Goal: Task Accomplishment & Management: Complete application form

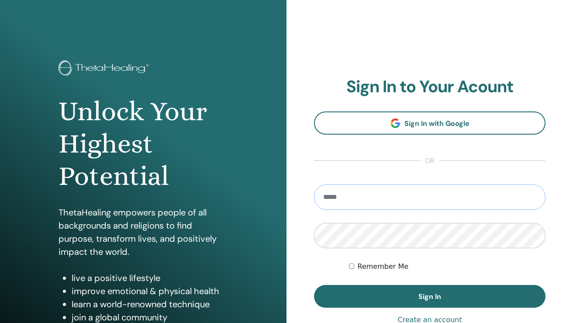
type input "**********"
click at [430, 296] on button "Sign In" at bounding box center [430, 296] width 232 height 23
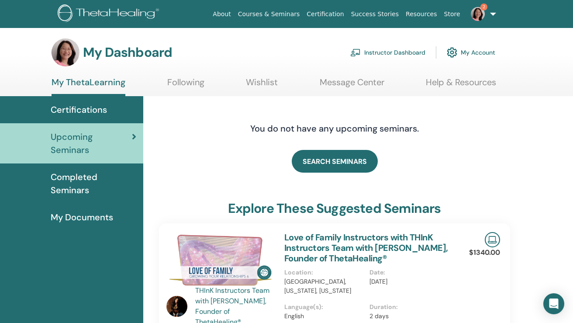
click at [405, 52] on link "Instructor Dashboard" at bounding box center [387, 52] width 75 height 19
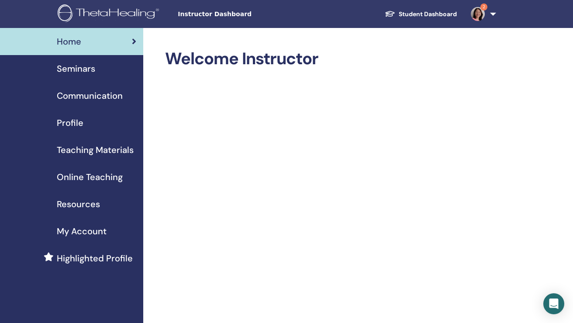
click at [100, 69] on div "Seminars" at bounding box center [71, 68] width 129 height 13
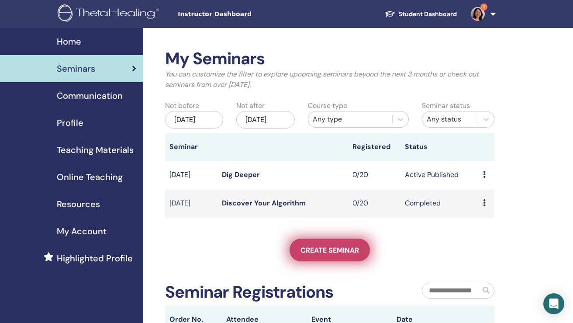
click at [316, 255] on span "Create seminar" at bounding box center [330, 250] width 59 height 9
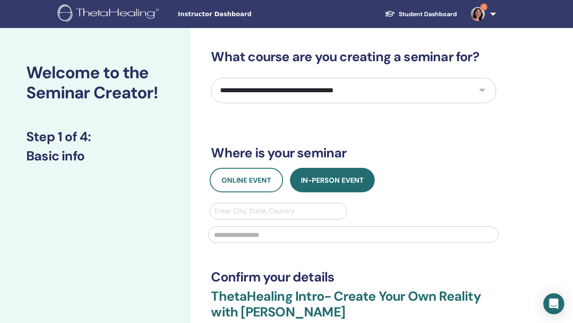
select select "**"
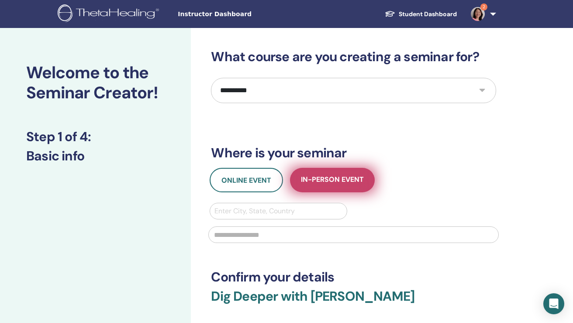
click at [337, 173] on button "In-Person Event" at bounding box center [332, 180] width 85 height 24
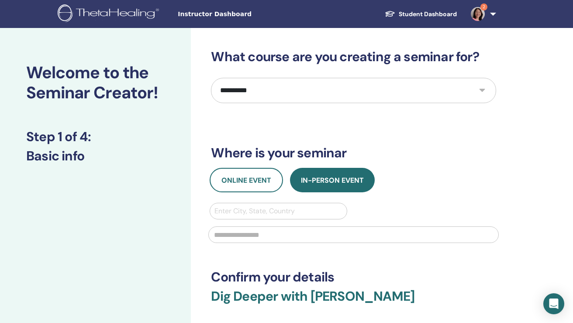
click at [296, 208] on div "Enter City, State, Country" at bounding box center [278, 211] width 128 height 10
type input "******"
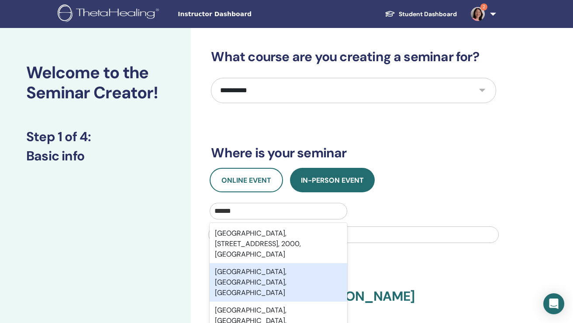
click at [267, 270] on div "Sydney, New South Wales, AUS" at bounding box center [278, 282] width 137 height 38
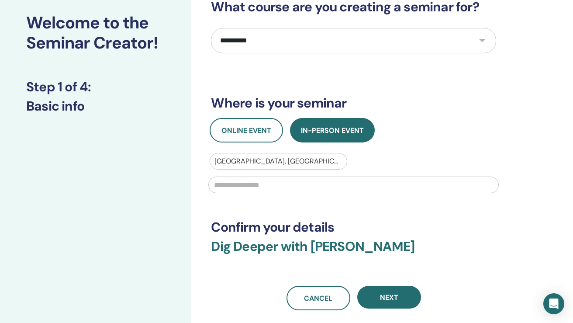
scroll to position [62, 0]
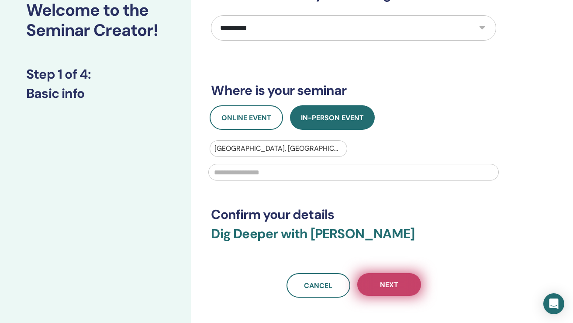
click at [384, 286] on span "Next" at bounding box center [389, 284] width 18 height 9
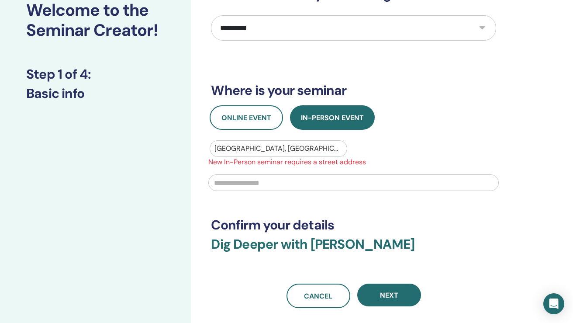
click at [309, 182] on input "text" at bounding box center [353, 182] width 290 height 17
click at [214, 179] on input "********" at bounding box center [353, 182] width 290 height 17
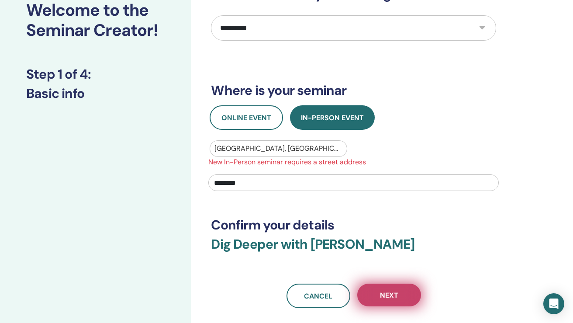
type input "********"
click at [393, 290] on span "Next" at bounding box center [389, 294] width 18 height 9
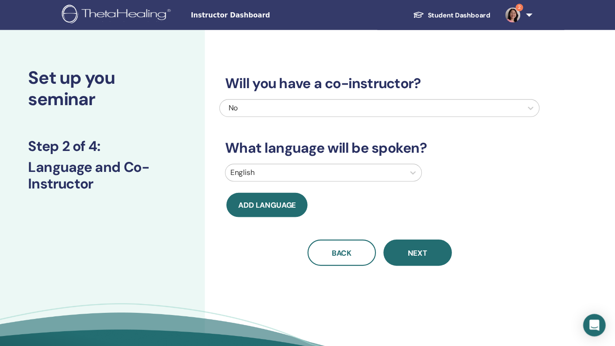
scroll to position [0, 0]
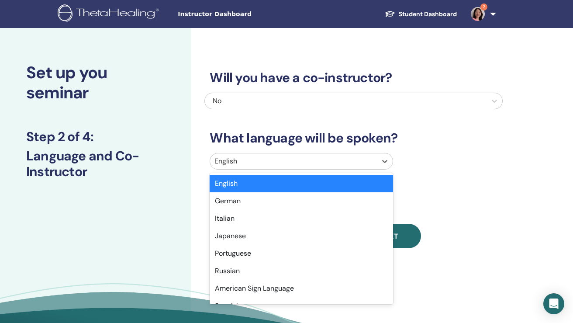
click at [253, 159] on div at bounding box center [293, 161] width 158 height 12
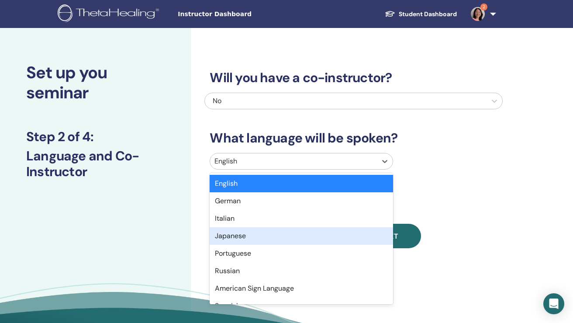
click at [244, 235] on div "Japanese" at bounding box center [301, 235] width 183 height 17
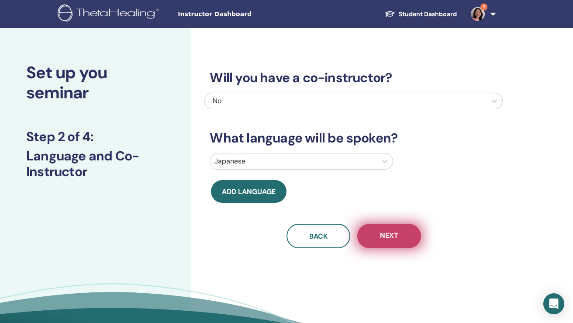
click at [393, 241] on button "Next" at bounding box center [389, 236] width 64 height 24
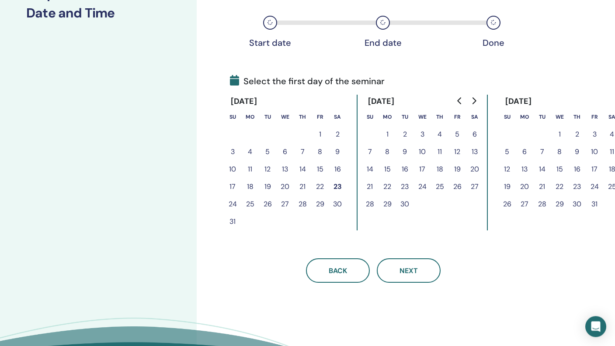
scroll to position [145, 0]
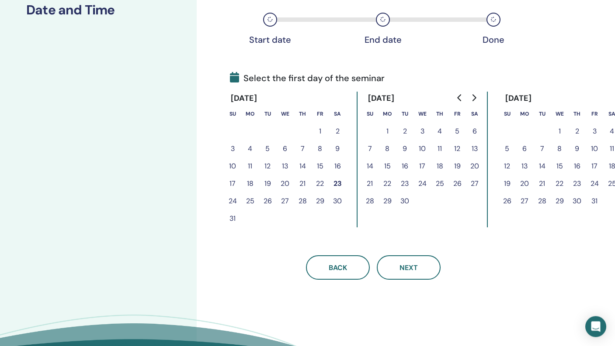
click at [337, 201] on button "30" at bounding box center [337, 201] width 17 height 17
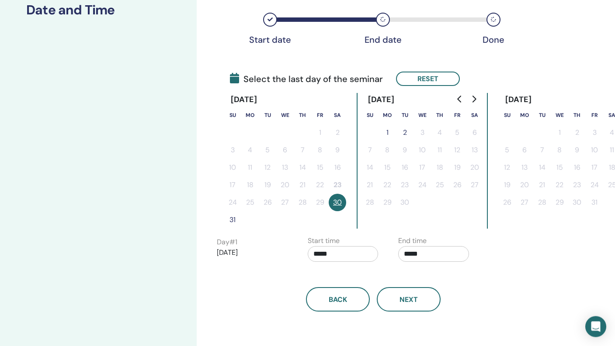
click at [321, 255] on input "*****" at bounding box center [343, 255] width 71 height 16
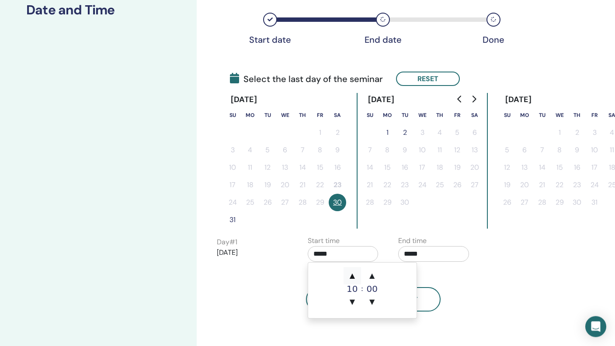
click at [354, 277] on span "▲" at bounding box center [351, 276] width 17 height 17
type input "*****"
click at [411, 253] on input "*****" at bounding box center [433, 255] width 71 height 16
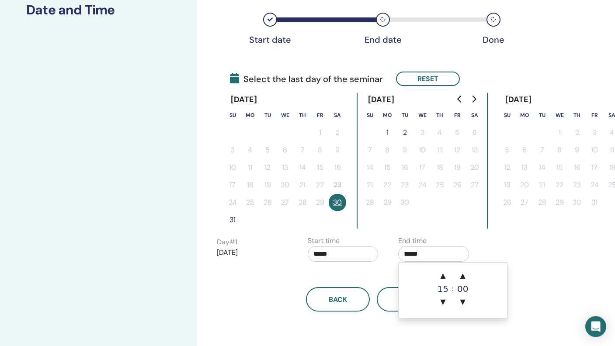
click at [408, 253] on input "*****" at bounding box center [433, 255] width 71 height 16
click at [442, 277] on span "▲" at bounding box center [442, 276] width 17 height 17
type input "*****"
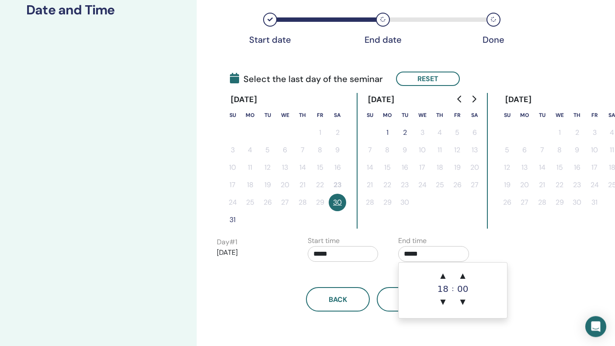
click at [380, 276] on div "Back Next" at bounding box center [373, 289] width 326 height 45
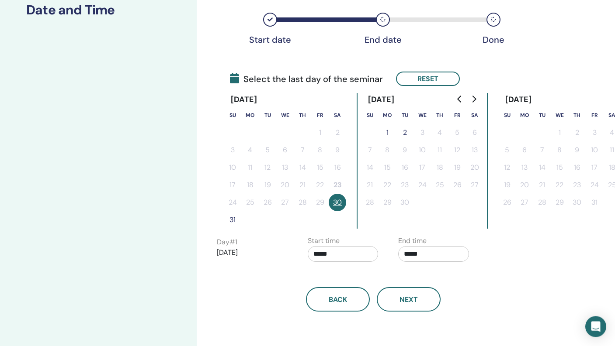
click at [231, 220] on button "31" at bounding box center [232, 220] width 17 height 17
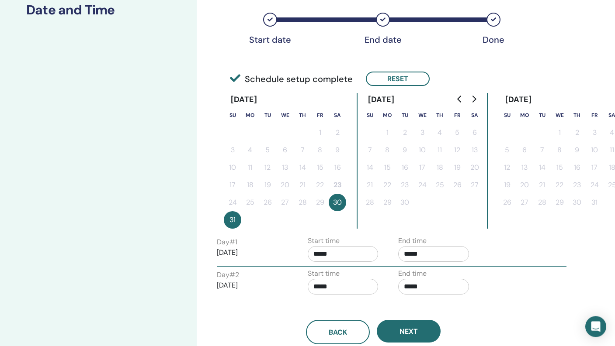
click at [315, 286] on input "*****" at bounding box center [343, 288] width 71 height 16
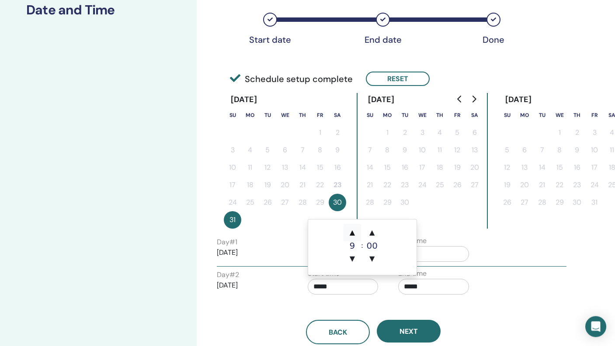
click at [353, 235] on span "▲" at bounding box center [351, 233] width 17 height 17
type input "*****"
click at [408, 285] on input "*****" at bounding box center [433, 288] width 71 height 16
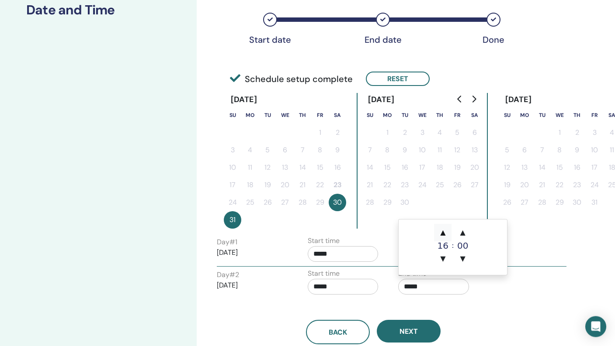
click at [444, 235] on span "▲" at bounding box center [442, 233] width 17 height 17
type input "*****"
click at [415, 322] on button "Next" at bounding box center [409, 332] width 64 height 23
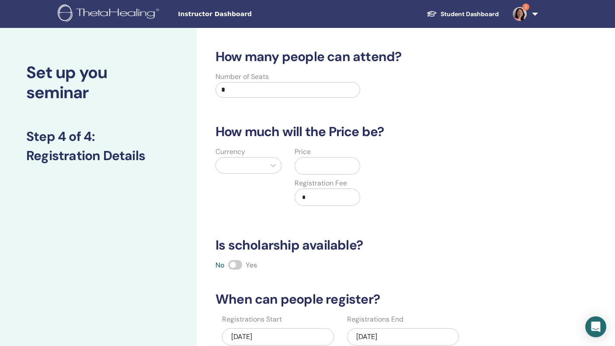
scroll to position [0, 0]
drag, startPoint x: 257, startPoint y: 93, endPoint x: 205, endPoint y: 91, distance: 52.4
click at [205, 91] on div "Number of Seats *" at bounding box center [367, 87] width 326 height 31
type input "*"
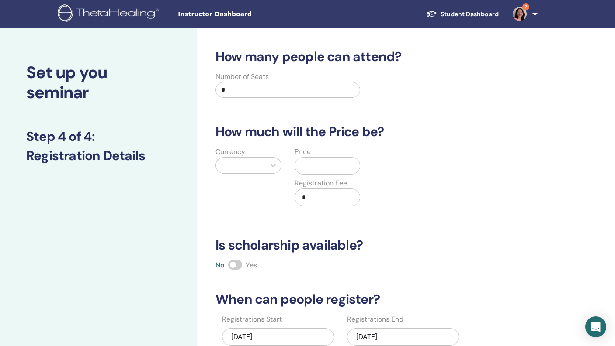
click at [243, 166] on div at bounding box center [240, 165] width 41 height 12
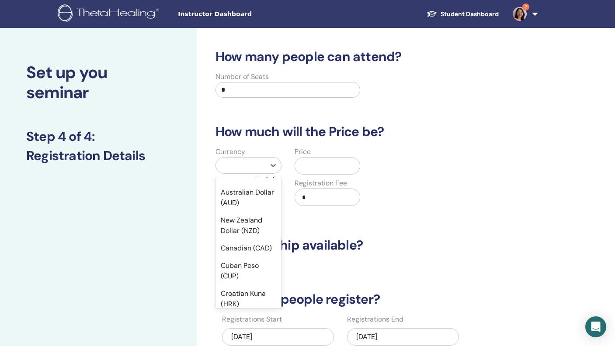
scroll to position [202, 0]
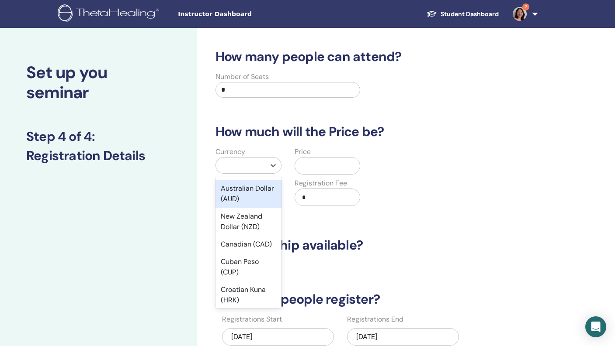
click at [258, 193] on div "Australian Dollar (AUD)" at bounding box center [248, 194] width 66 height 28
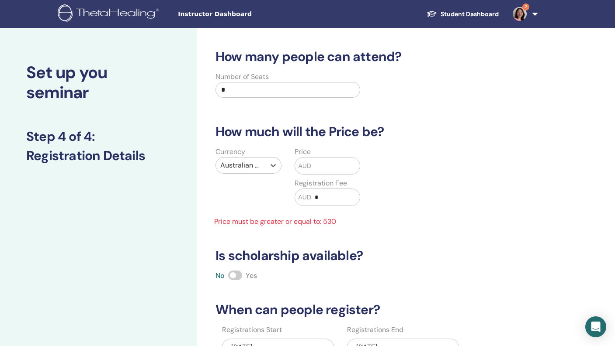
click at [313, 167] on input "text" at bounding box center [335, 166] width 48 height 17
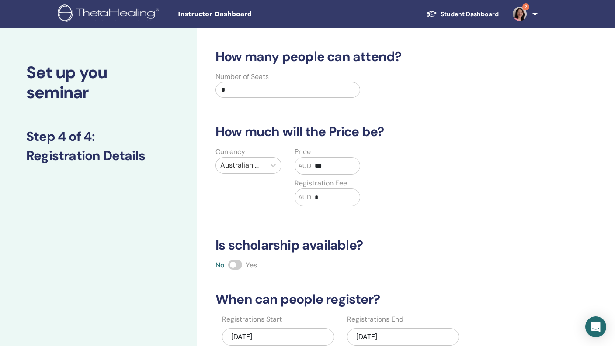
type input "***"
click at [338, 203] on input "*" at bounding box center [335, 197] width 48 height 17
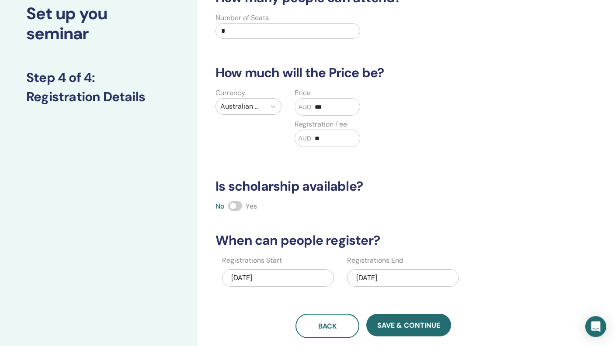
scroll to position [59, 0]
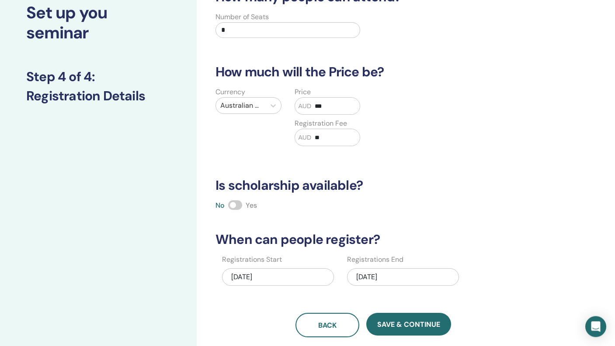
type input "**"
click at [238, 36] on input "*" at bounding box center [287, 31] width 145 height 16
type input "*"
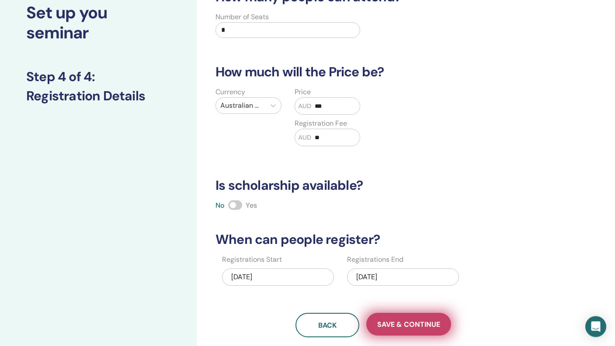
type input "*"
click at [384, 322] on span "Save & Continue" at bounding box center [408, 325] width 63 height 9
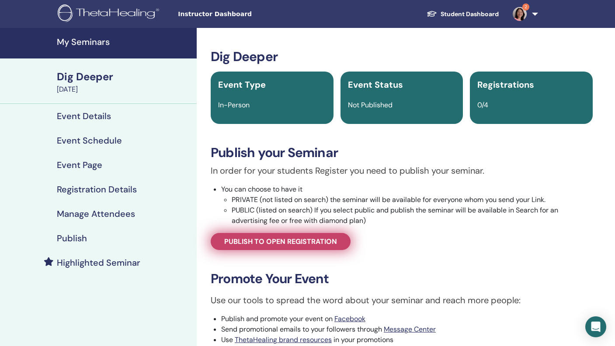
click at [321, 244] on span "Publish to open registration" at bounding box center [280, 241] width 113 height 9
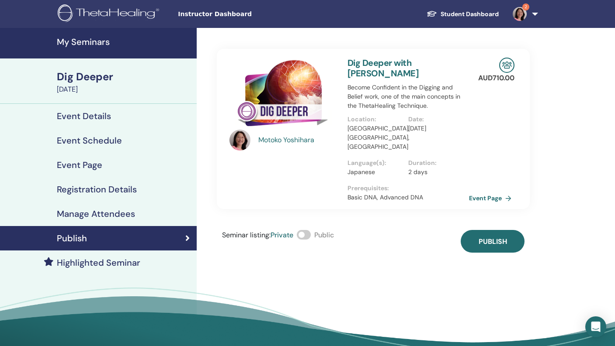
click at [308, 230] on span at bounding box center [304, 235] width 14 height 10
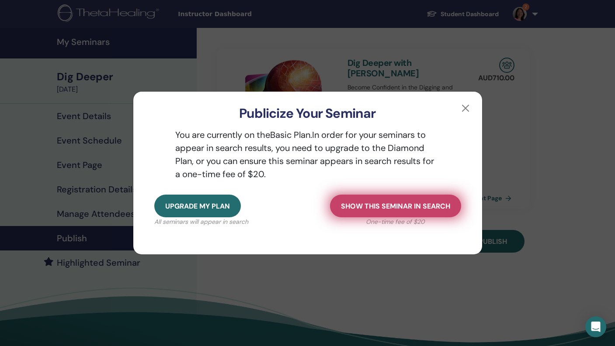
click at [367, 207] on span "Show this seminar in search" at bounding box center [395, 206] width 109 height 9
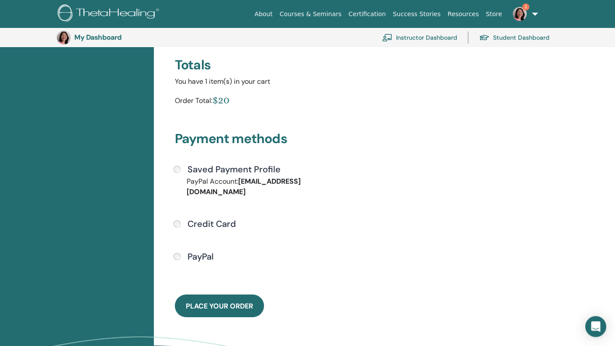
scroll to position [159, 0]
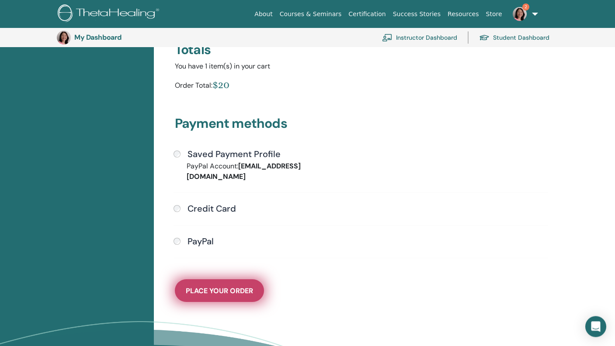
click at [227, 287] on span "Place Your Order" at bounding box center [219, 291] width 67 height 9
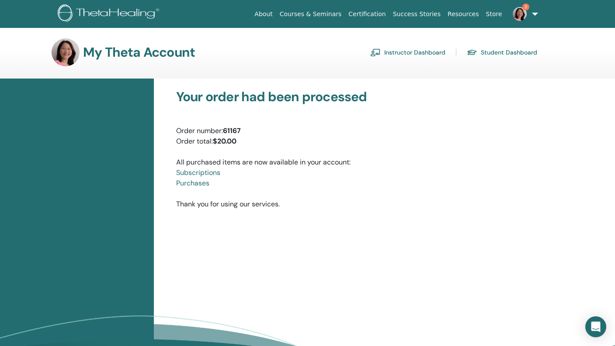
click at [419, 50] on link "Instructor Dashboard" at bounding box center [407, 52] width 75 height 14
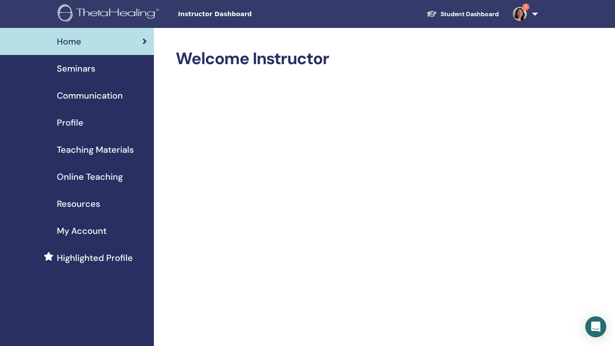
click at [91, 69] on span "Seminars" at bounding box center [76, 68] width 38 height 13
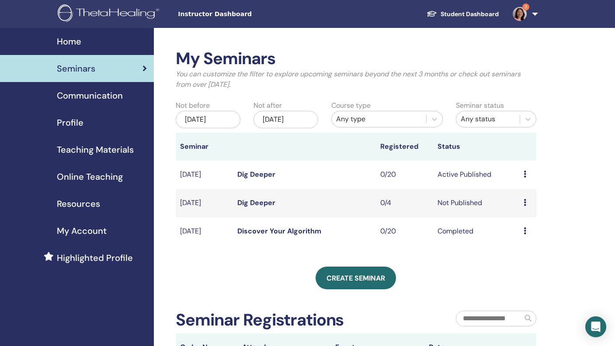
click at [522, 202] on td "Preview Edit Attendees Cancel" at bounding box center [527, 203] width 17 height 28
click at [265, 204] on link "Dig Deeper" at bounding box center [256, 202] width 38 height 9
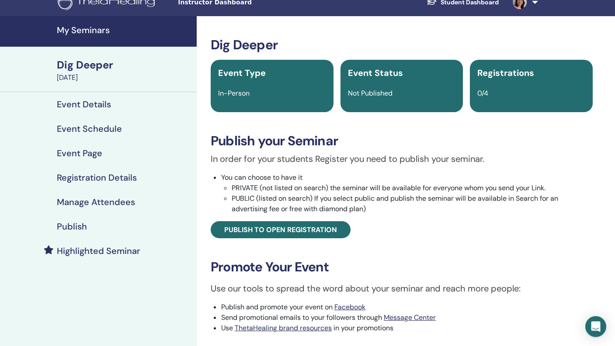
scroll to position [12, 0]
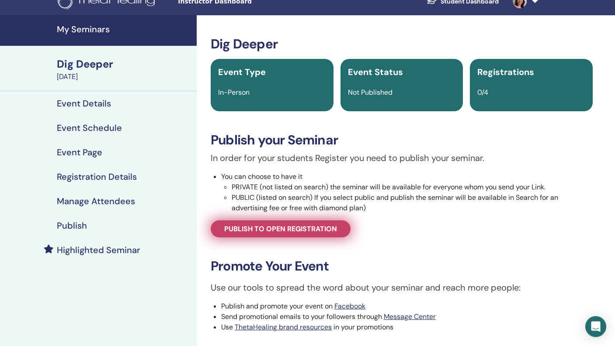
click at [275, 230] on span "Publish to open registration" at bounding box center [280, 229] width 113 height 9
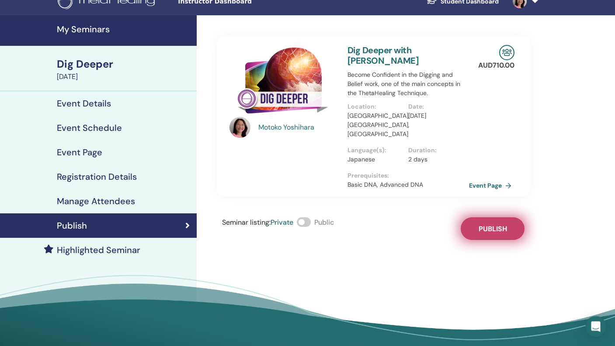
click at [483, 225] on span "Publish" at bounding box center [492, 229] width 28 height 9
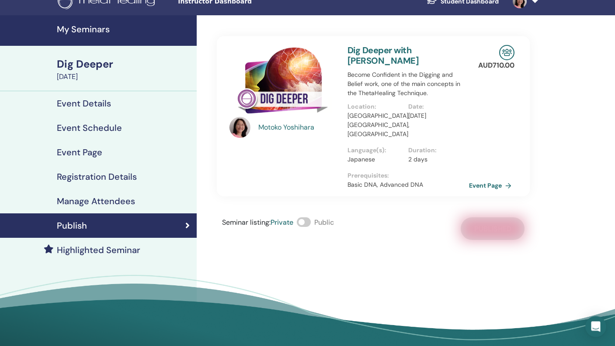
click at [308, 218] on span at bounding box center [304, 223] width 14 height 10
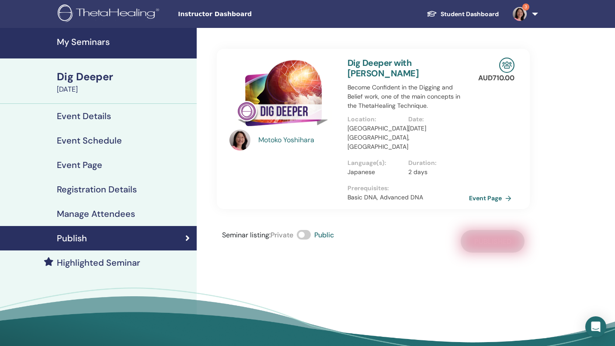
click at [95, 43] on h4 "My Seminars" at bounding box center [124, 42] width 135 height 10
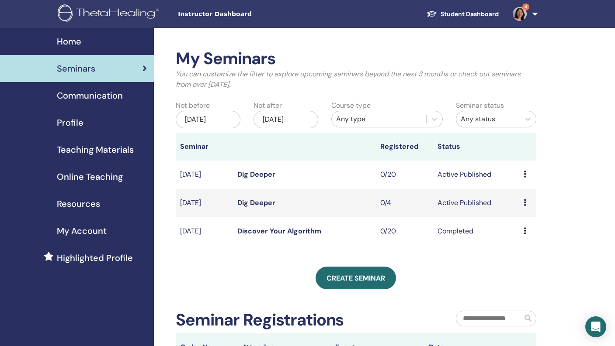
click at [523, 201] on icon at bounding box center [524, 202] width 3 height 7
click at [525, 173] on icon at bounding box center [524, 174] width 3 height 7
click at [522, 182] on link "Preview" at bounding box center [520, 180] width 25 height 9
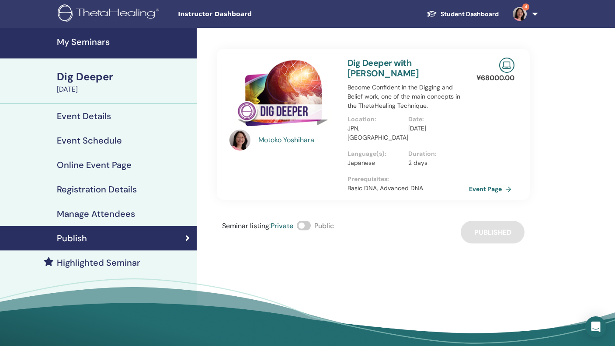
click at [307, 221] on span at bounding box center [304, 226] width 14 height 10
click at [98, 43] on h4 "My Seminars" at bounding box center [124, 42] width 135 height 10
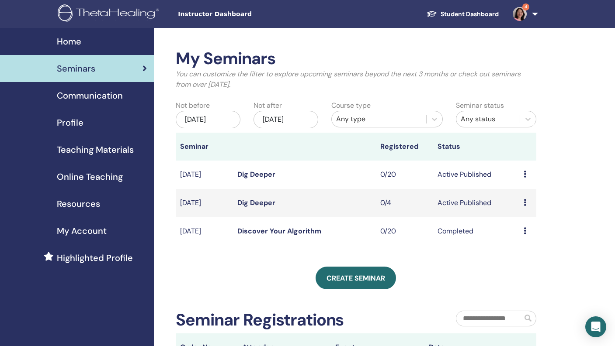
click at [524, 175] on icon at bounding box center [524, 174] width 3 height 7
click at [517, 183] on link "Preview" at bounding box center [519, 181] width 25 height 9
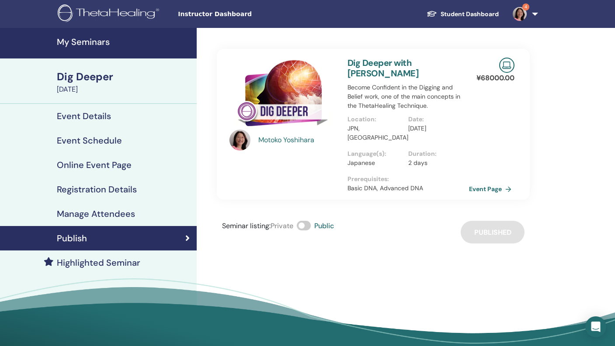
click at [91, 41] on h4 "My Seminars" at bounding box center [124, 42] width 135 height 10
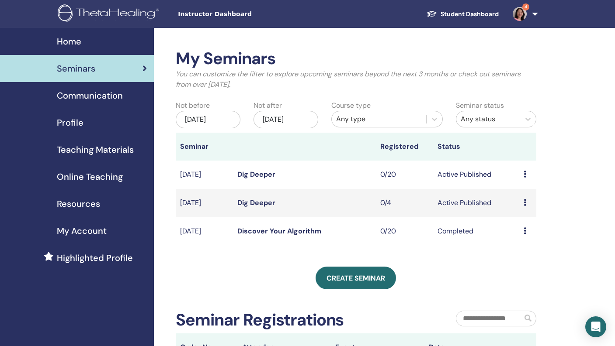
click at [524, 204] on icon at bounding box center [524, 202] width 3 height 7
click at [523, 212] on link "Preview" at bounding box center [519, 210] width 25 height 9
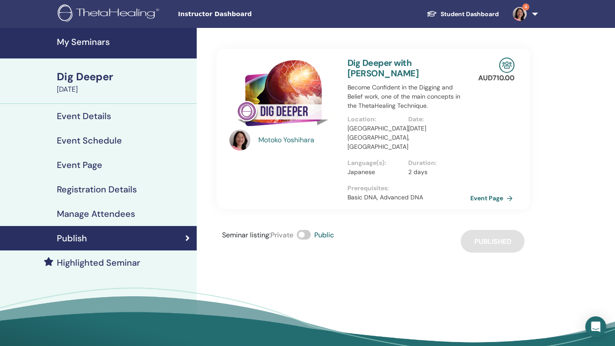
click at [476, 192] on link "Event Page" at bounding box center [493, 198] width 46 height 13
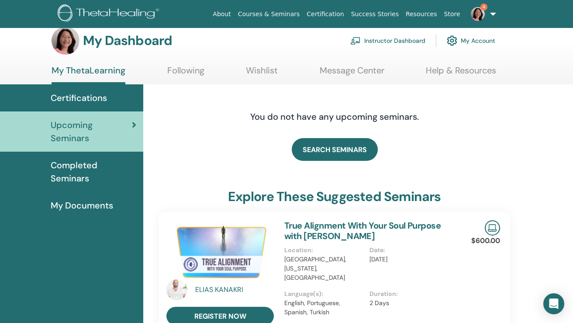
scroll to position [19, 0]
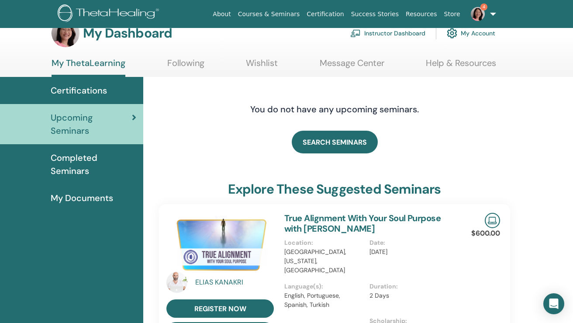
click at [402, 36] on link "Instructor Dashboard" at bounding box center [387, 33] width 75 height 19
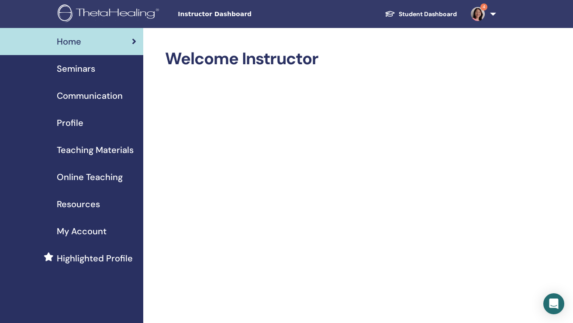
click at [90, 71] on span "Seminars" at bounding box center [76, 68] width 38 height 13
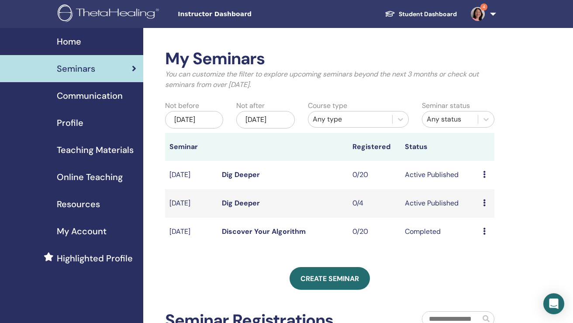
click at [486, 206] on icon at bounding box center [484, 202] width 3 height 7
click at [482, 234] on link "Edit" at bounding box center [478, 232] width 13 height 9
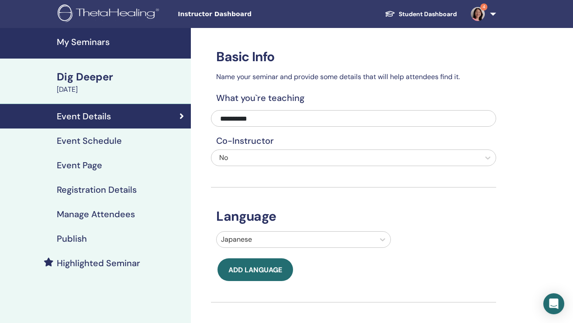
click at [117, 142] on h4 "Event Schedule" at bounding box center [89, 140] width 65 height 10
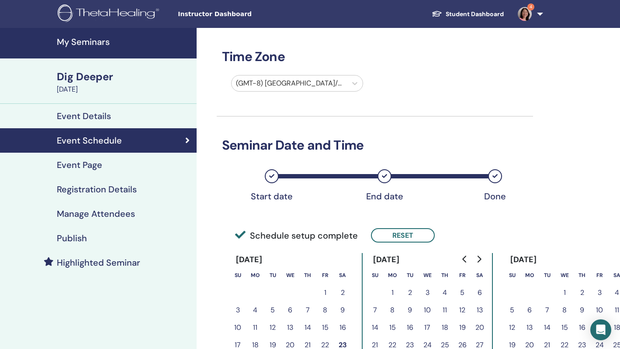
click at [308, 86] on div at bounding box center [289, 83] width 107 height 12
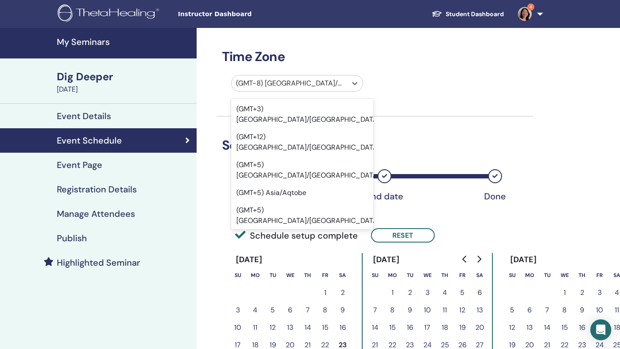
scroll to position [7110, 0]
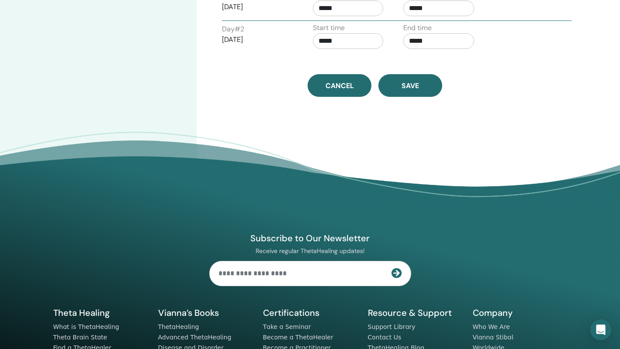
scroll to position [410, 0]
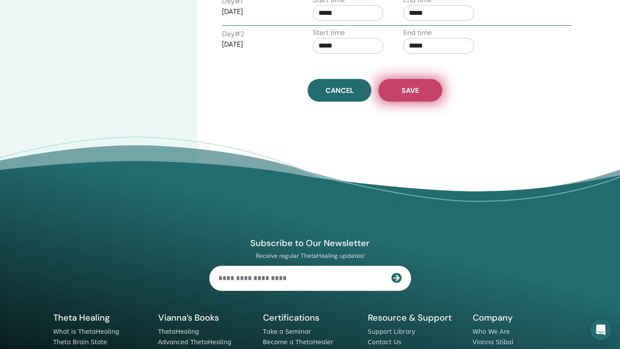
click at [413, 97] on button "Save" at bounding box center [410, 90] width 64 height 23
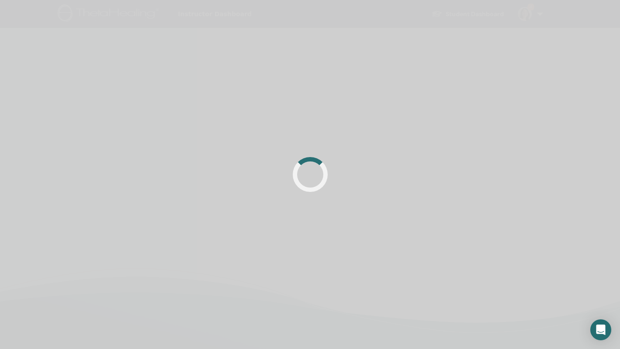
scroll to position [205, 0]
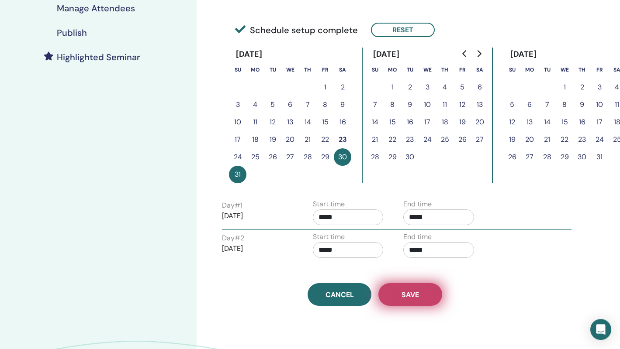
click at [398, 294] on button "Save" at bounding box center [410, 295] width 64 height 23
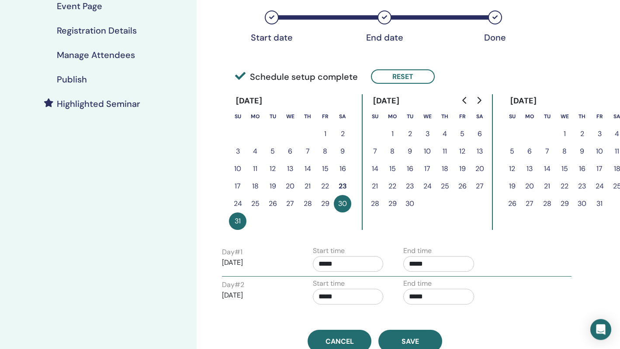
scroll to position [226, 0]
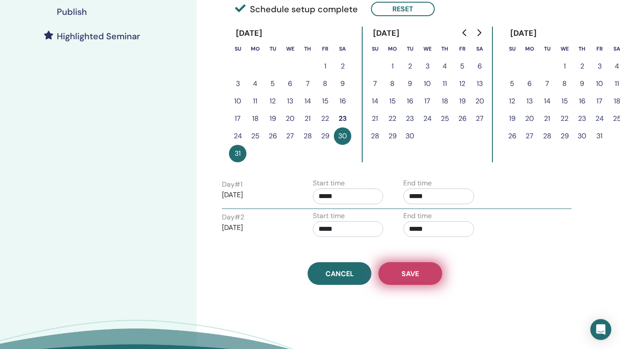
click at [412, 276] on span "Save" at bounding box center [409, 274] width 17 height 9
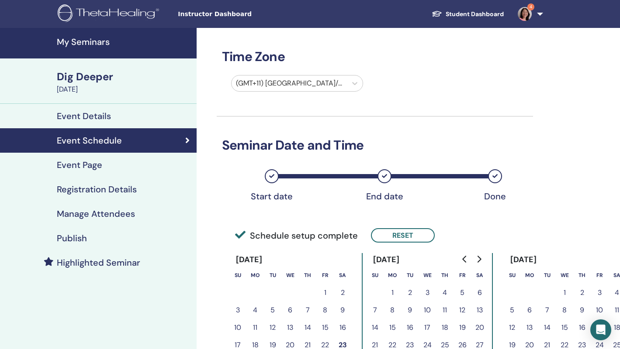
click at [102, 78] on div "Dig Deeper" at bounding box center [124, 76] width 135 height 15
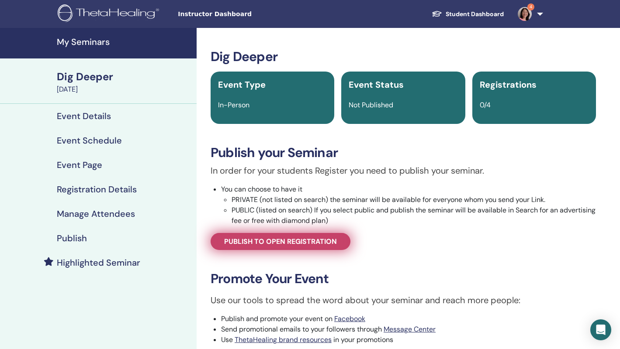
click at [261, 240] on span "Publish to open registration" at bounding box center [280, 241] width 113 height 9
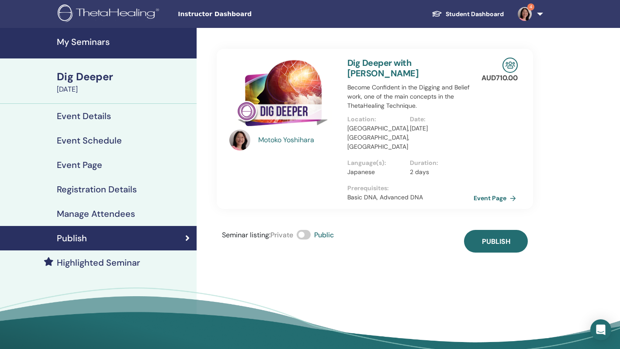
click at [487, 192] on link "Event Page" at bounding box center [497, 198] width 46 height 13
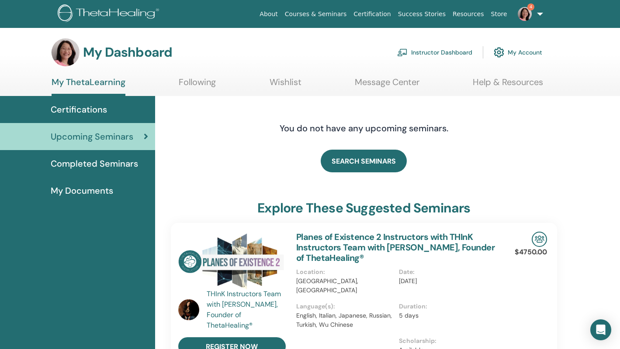
click at [446, 54] on link "Instructor Dashboard" at bounding box center [434, 52] width 75 height 19
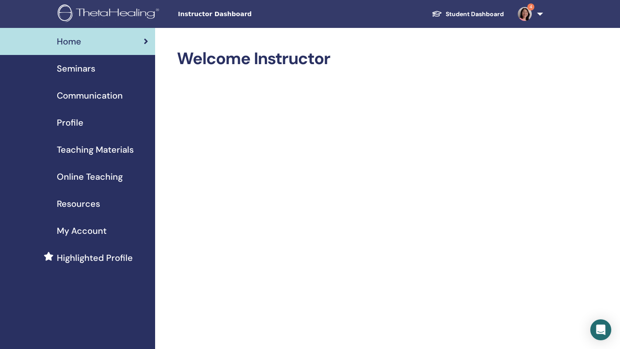
click at [84, 62] on link "Seminars" at bounding box center [77, 68] width 155 height 27
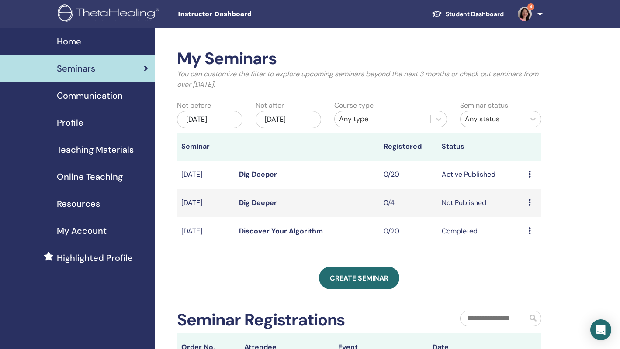
click at [528, 201] on icon at bounding box center [529, 202] width 3 height 7
click at [519, 220] on link "Edit" at bounding box center [515, 221] width 13 height 9
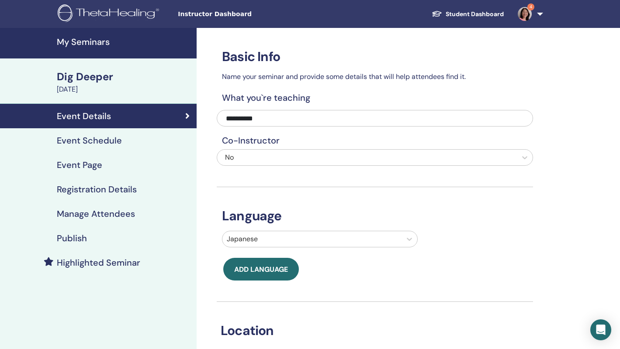
click at [104, 141] on h4 "Event Schedule" at bounding box center [89, 140] width 65 height 10
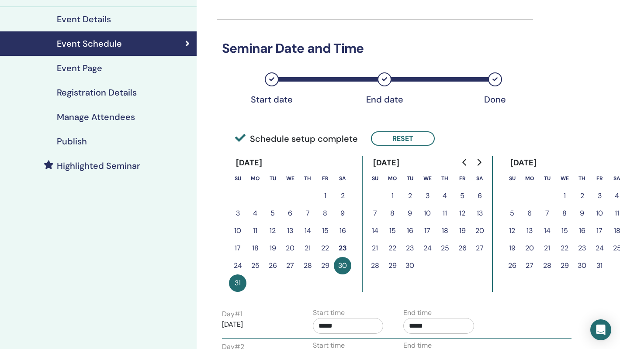
scroll to position [84, 0]
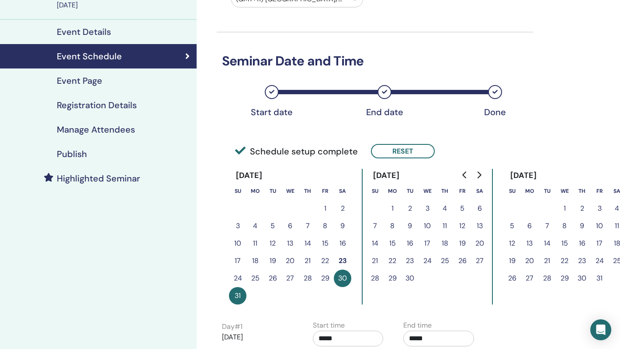
click at [76, 155] on h4 "Publish" at bounding box center [72, 154] width 30 height 10
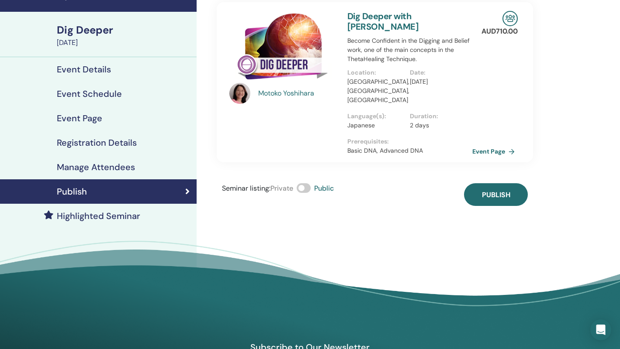
scroll to position [15, 0]
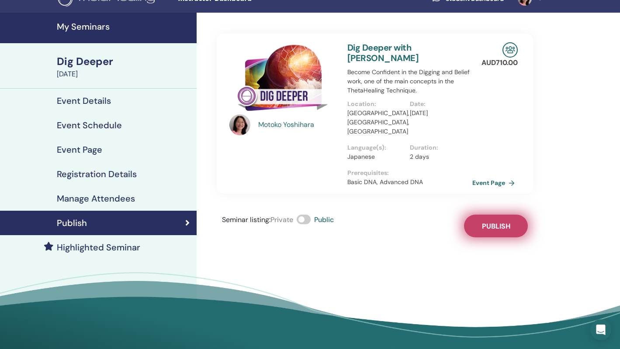
click at [491, 222] on span "Publish" at bounding box center [496, 226] width 28 height 9
click at [495, 176] on link "Event Page" at bounding box center [497, 182] width 46 height 13
